Goal: Transaction & Acquisition: Obtain resource

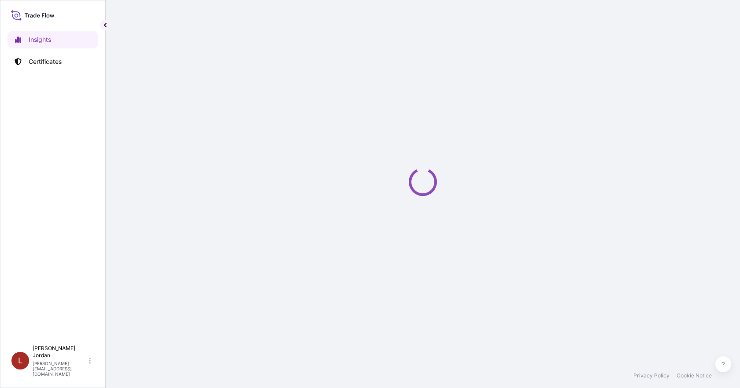
select select "2025"
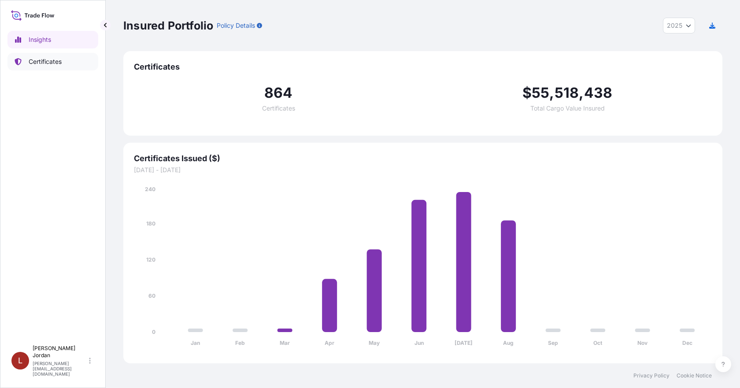
click at [52, 63] on p "Certificates" at bounding box center [45, 61] width 33 height 9
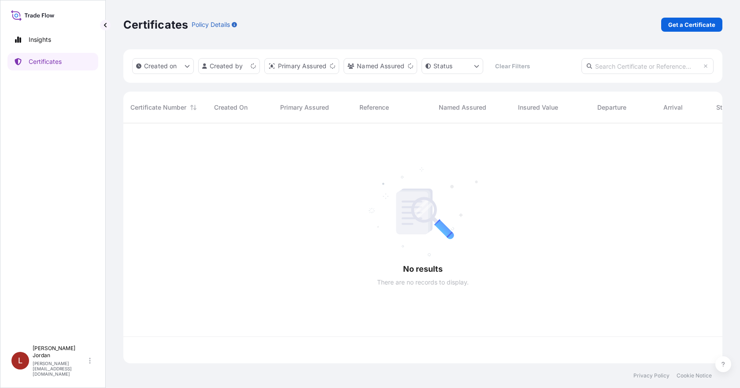
scroll to position [238, 593]
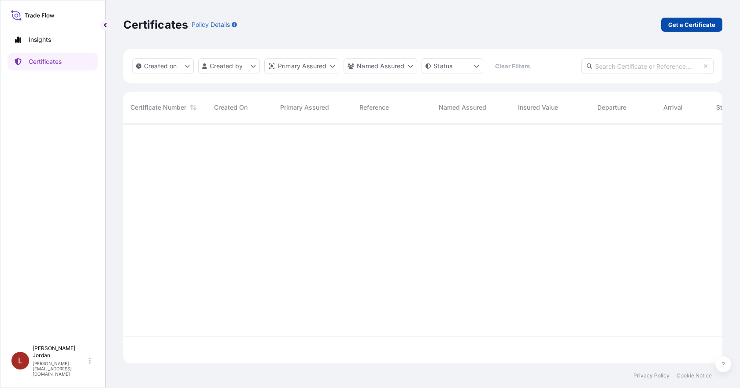
click at [686, 26] on p "Get a Certificate" at bounding box center [692, 24] width 47 height 9
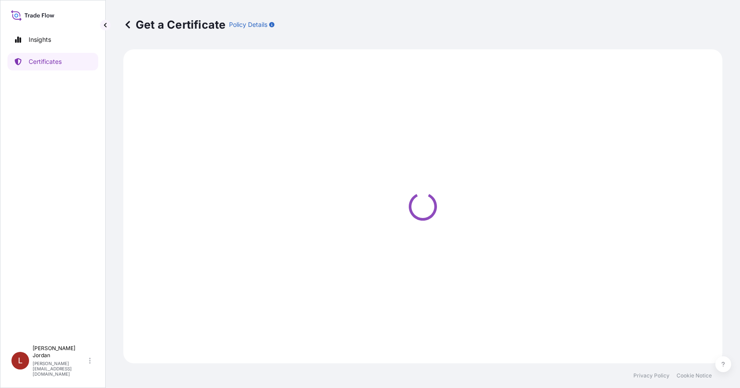
select select "Barge"
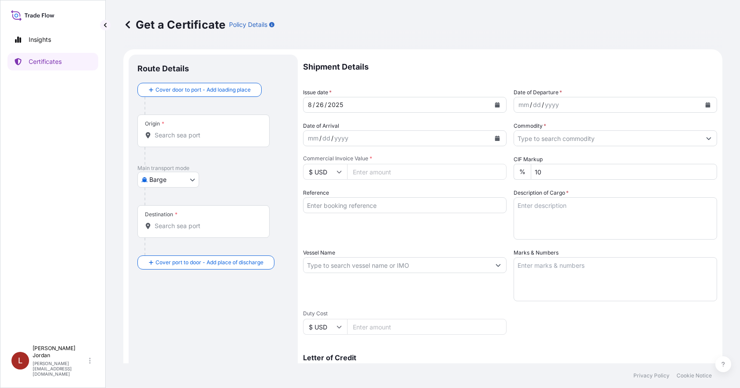
click at [199, 137] on input "Origin *" at bounding box center [207, 135] width 104 height 9
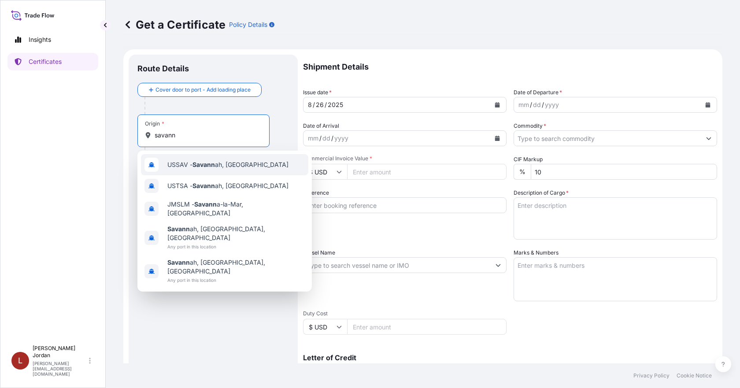
click at [233, 169] on div "USSAV - Savann ah, [GEOGRAPHIC_DATA]" at bounding box center [224, 164] width 167 height 21
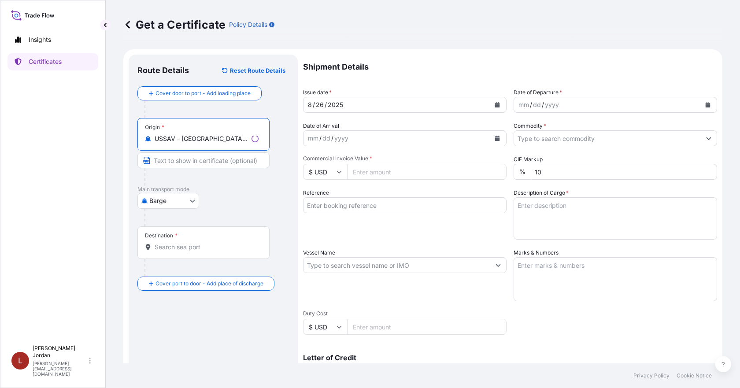
type input "USSAV - [GEOGRAPHIC_DATA], [GEOGRAPHIC_DATA]"
click at [204, 239] on div "Destination *" at bounding box center [203, 243] width 132 height 33
click at [204, 243] on input "Destination *" at bounding box center [207, 247] width 104 height 9
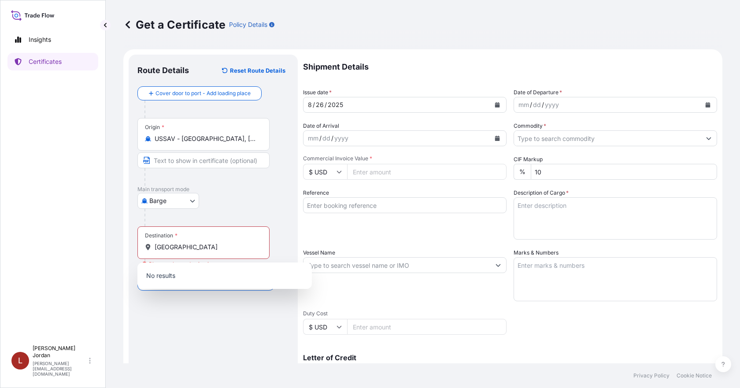
click at [227, 252] on div "Destination * [GEOGRAPHIC_DATA]" at bounding box center [203, 243] width 132 height 33
click at [227, 252] on input "[GEOGRAPHIC_DATA]" at bounding box center [207, 247] width 104 height 9
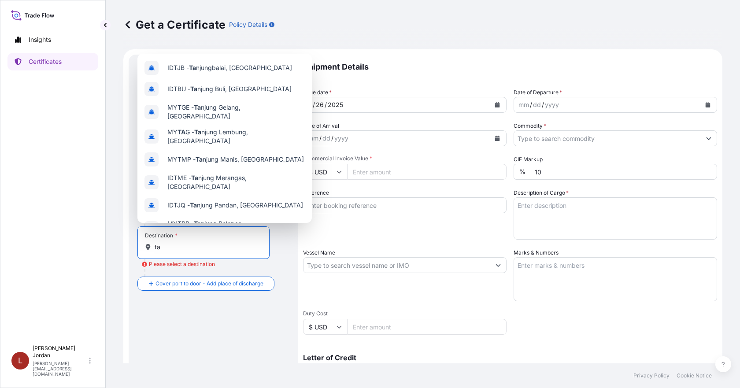
type input "t"
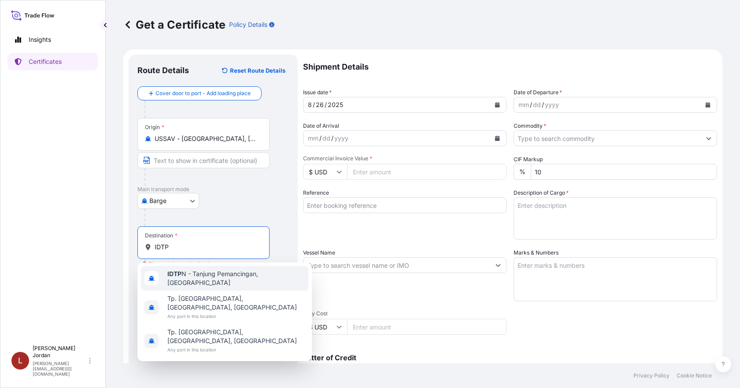
click at [221, 279] on span "IDTP N - [GEOGRAPHIC_DATA]mancingan, [GEOGRAPHIC_DATA]" at bounding box center [235, 279] width 137 height 18
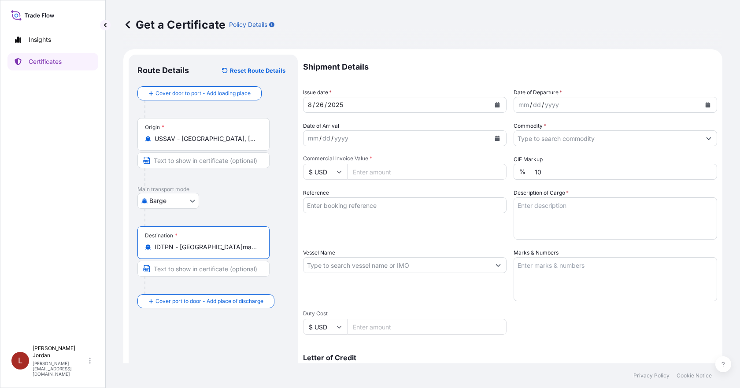
type input "IDTPN - [GEOGRAPHIC_DATA]mancingan, [GEOGRAPHIC_DATA]"
click at [392, 163] on div "Commercial Invoice Value * $ USD" at bounding box center [405, 167] width 204 height 25
drag, startPoint x: 391, startPoint y: 165, endPoint x: 388, endPoint y: 169, distance: 5.0
click at [391, 166] on input "Commercial Invoice Value *" at bounding box center [427, 172] width 160 height 16
type input "21686.02"
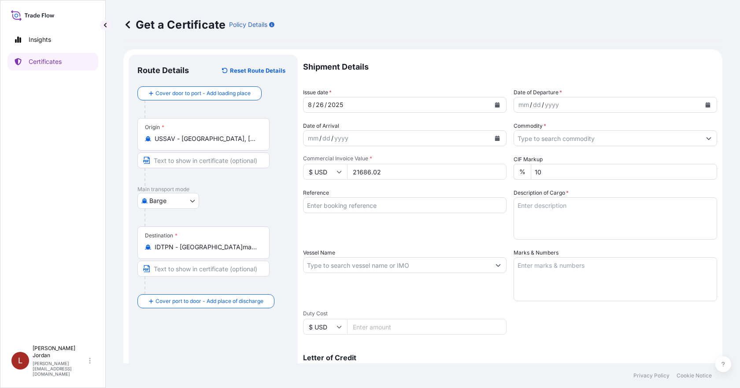
drag, startPoint x: 378, startPoint y: 206, endPoint x: 375, endPoint y: 213, distance: 7.9
click at [378, 206] on input "Reference" at bounding box center [405, 205] width 204 height 16
drag, startPoint x: 352, startPoint y: 205, endPoint x: 359, endPoint y: 205, distance: 7.1
click at [352, 205] on input "Reference" at bounding box center [405, 205] width 204 height 16
paste input "80000107651"
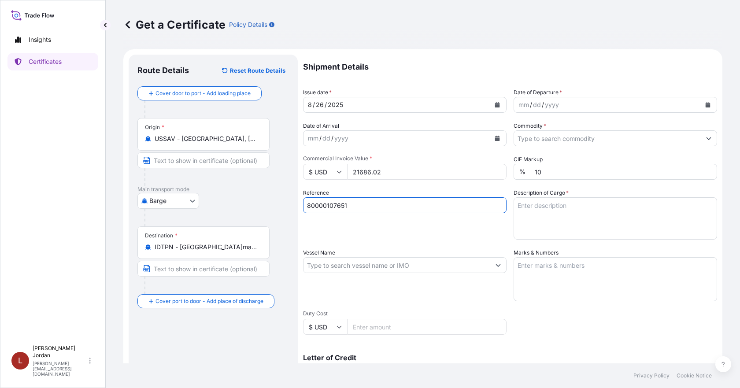
type input "80000107651"
click at [528, 213] on textarea "Description of Cargo *" at bounding box center [616, 218] width 204 height 42
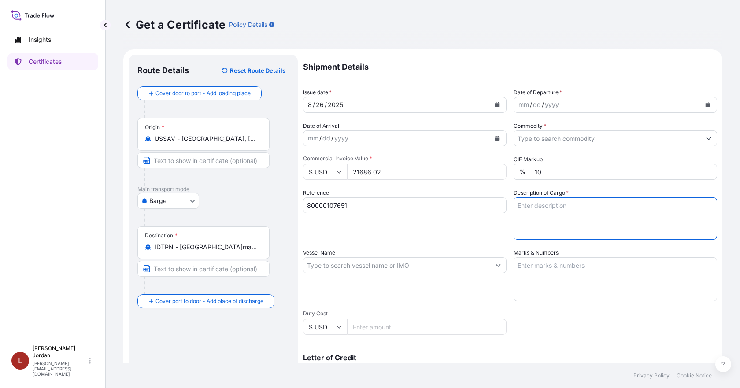
paste textarea "20 DRUMS GLUCAMATE DOE-120 THICKENER, 41G FBR Not Regulated. Flash Point: 368.0…"
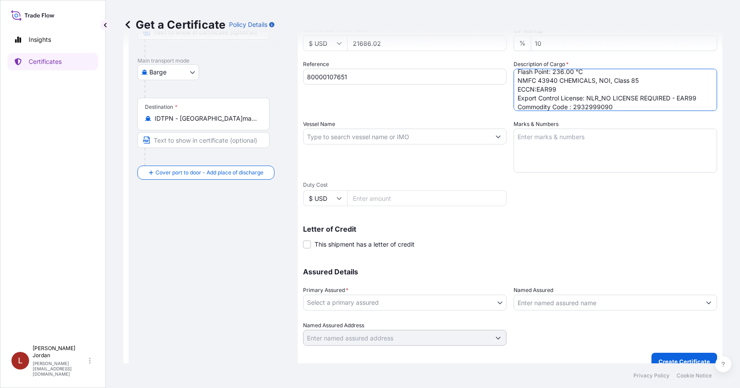
scroll to position [132, 0]
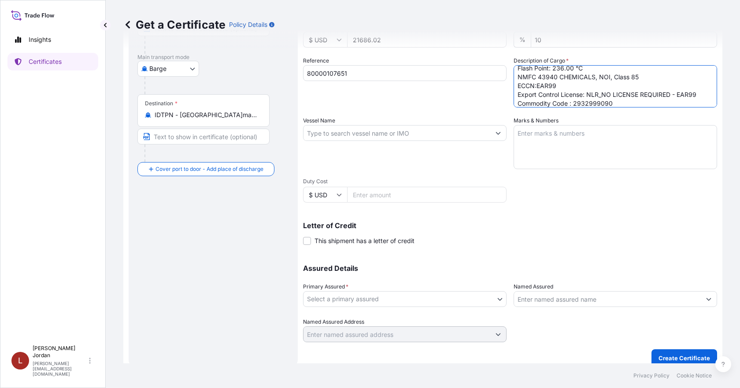
type textarea "20 DRUMS GLUCAMATE DOE-120 THICKENER, 41G FBR Not Regulated. Flash Point: 368.0…"
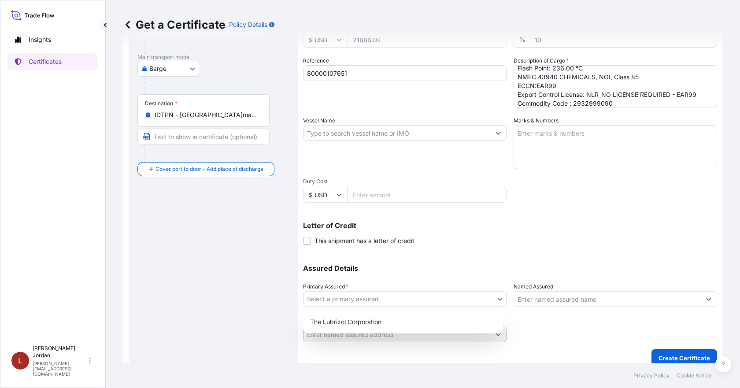
click at [458, 298] on body "Insights Certificates L [PERSON_NAME] [PERSON_NAME][EMAIL_ADDRESS][DOMAIN_NAME]…" at bounding box center [370, 194] width 740 height 388
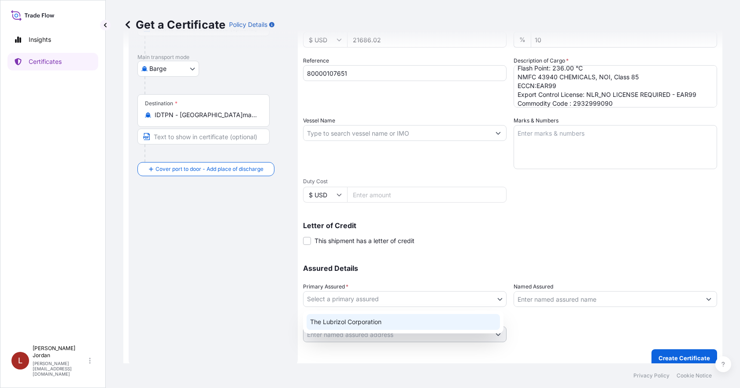
click at [448, 318] on div "The Lubrizol Corporation" at bounding box center [403, 322] width 193 height 16
select select "31566"
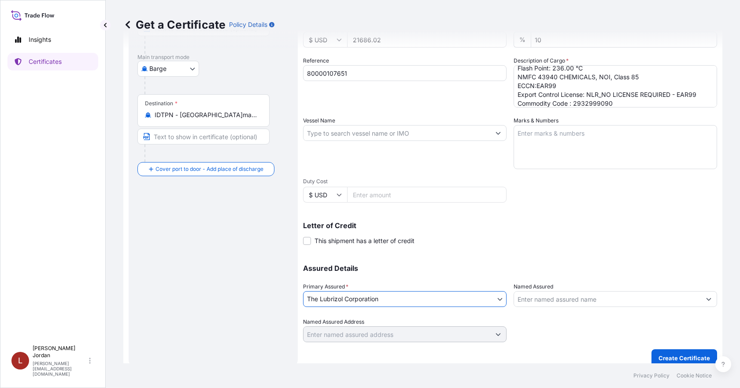
click at [562, 298] on input "Named Assured" at bounding box center [607, 299] width 187 height 16
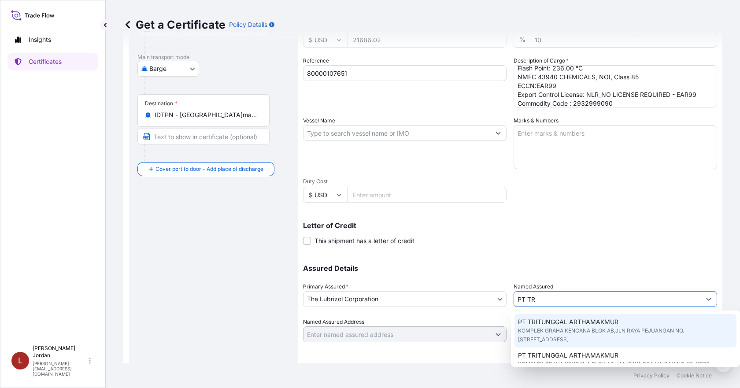
click at [562, 325] on span "PT TRITUNGGAL ARTHAMAKMUR" at bounding box center [568, 322] width 100 height 9
type input "PT TRITUNGGAL ARTHAMAKMUR"
type input "KOMPLEK GRAHA KENCANA BLOK AB,JLN RAYA PEJUANGAN NO. [STREET_ADDRESS]"
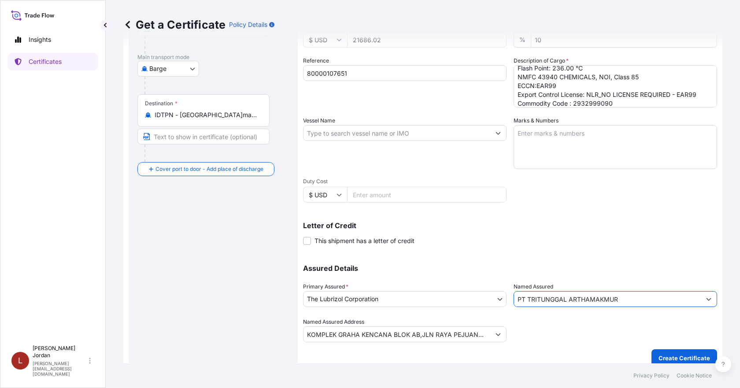
type input "PT TRITUNGGAL ARTHAMAKMUR"
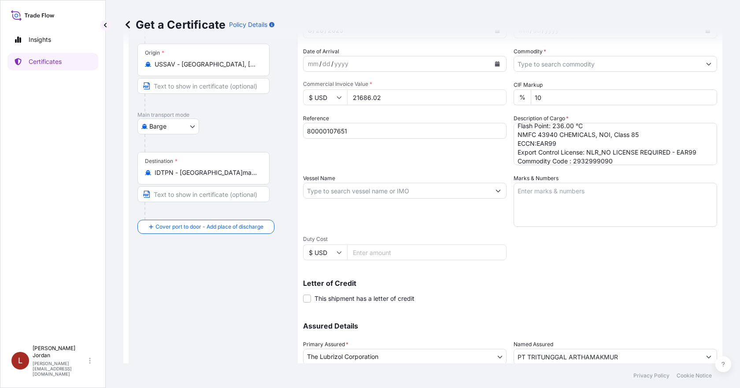
scroll to position [141, 0]
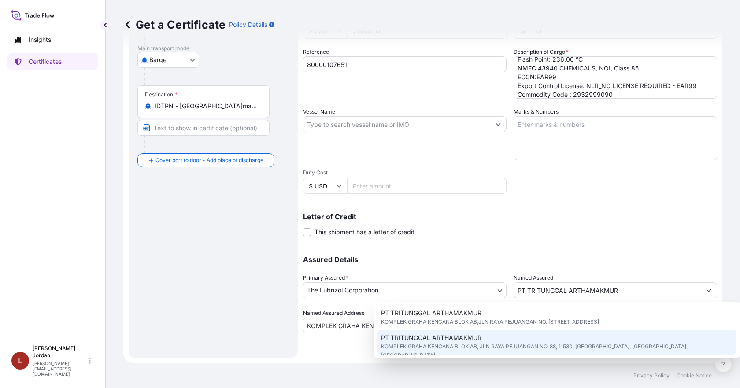
type input "KOMPLEK GRAHA KENCANA BLOK AB, JLN RAYA PEJUANGAN NO. 88"
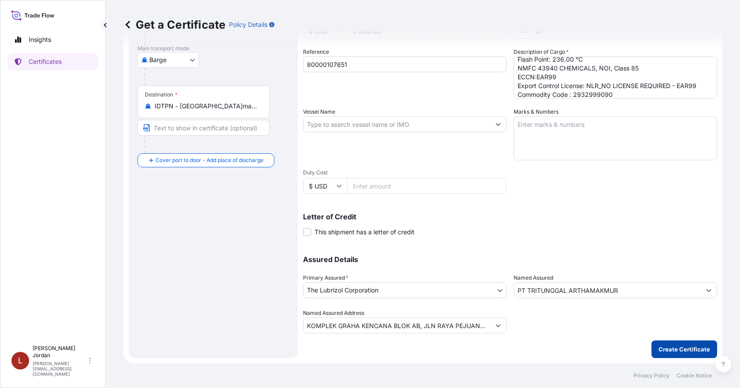
click at [671, 346] on p "Create Certificate" at bounding box center [685, 349] width 52 height 9
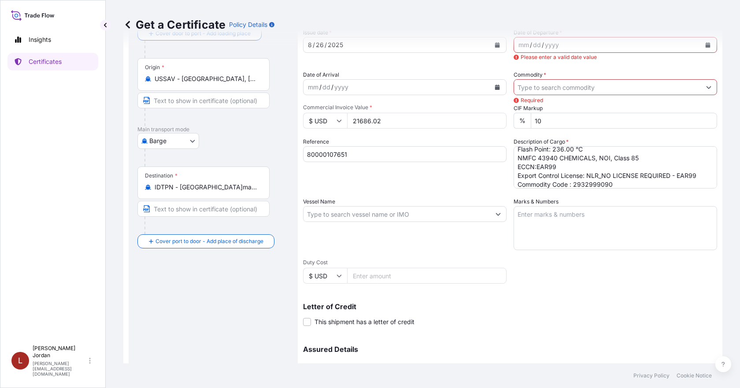
scroll to position [0, 0]
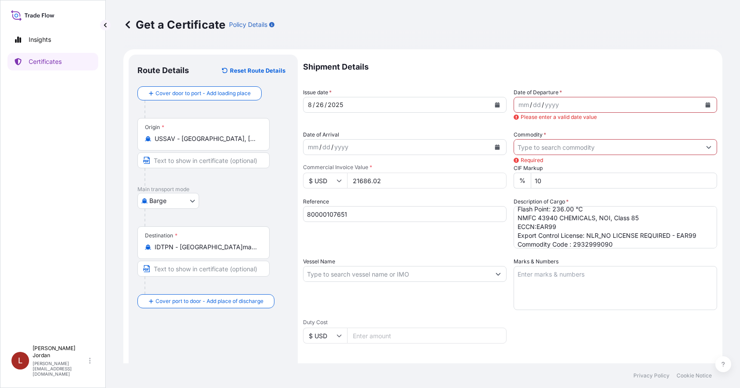
click at [706, 105] on icon "Calendar" at bounding box center [708, 104] width 5 height 5
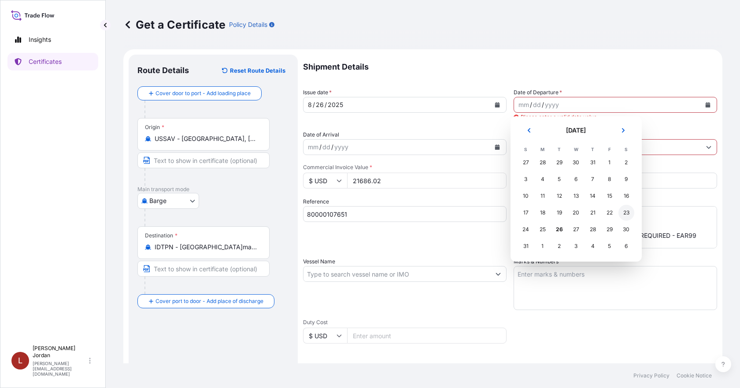
click at [628, 209] on div "23" at bounding box center [627, 213] width 16 height 16
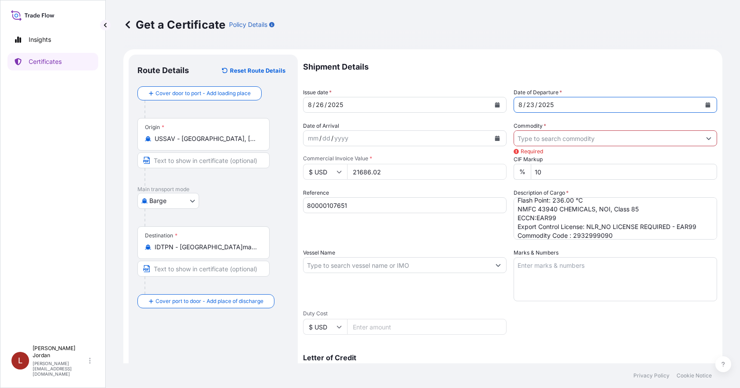
click at [570, 138] on input "Commodity *" at bounding box center [607, 138] width 187 height 16
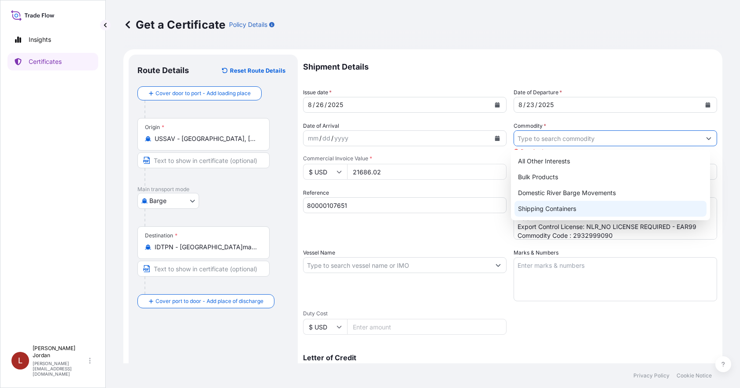
click at [561, 206] on div "Shipping Containers" at bounding box center [611, 209] width 193 height 16
type input "Shipping Containers"
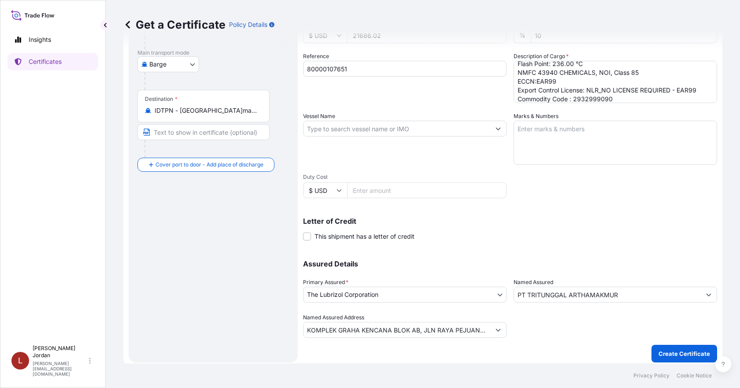
scroll to position [141, 0]
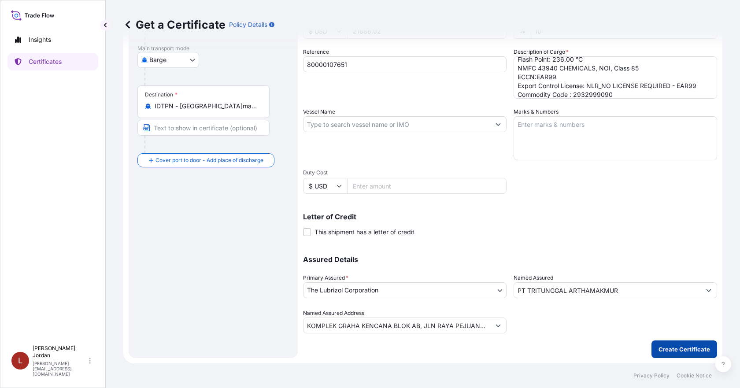
click at [672, 348] on p "Create Certificate" at bounding box center [685, 349] width 52 height 9
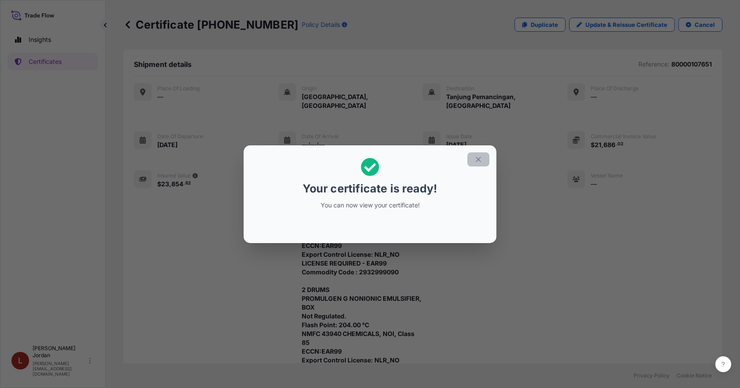
click at [474, 158] on button "button" at bounding box center [479, 159] width 22 height 14
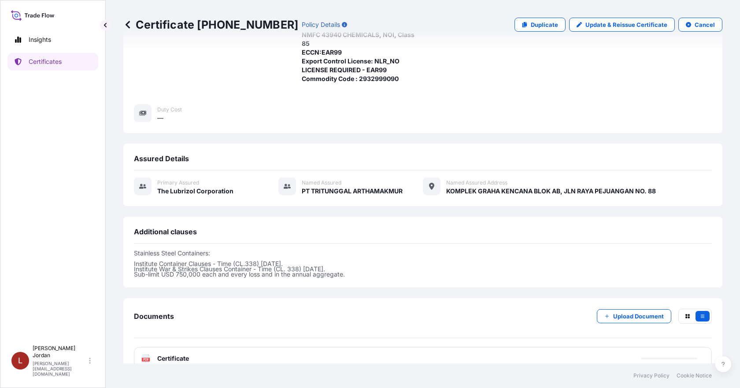
scroll to position [405, 0]
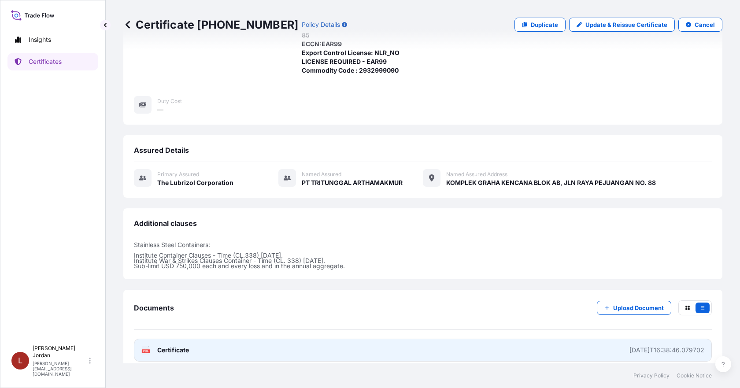
click at [561, 340] on link "PDF Certificate [DATE]T16:38:46.079702" at bounding box center [423, 350] width 578 height 23
